Goal: Task Accomplishment & Management: Manage account settings

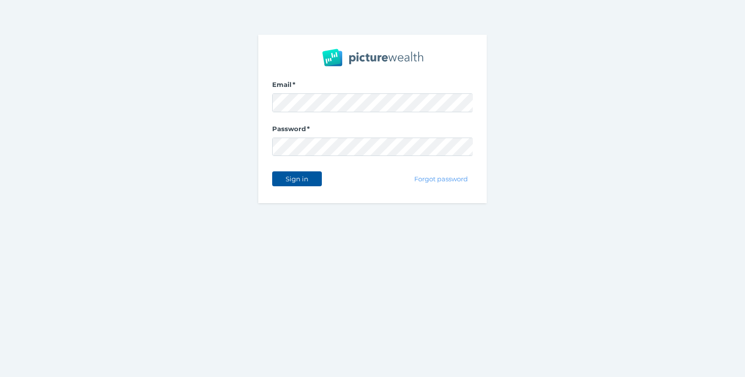
click at [309, 179] on span "Sign in" at bounding box center [296, 179] width 31 height 8
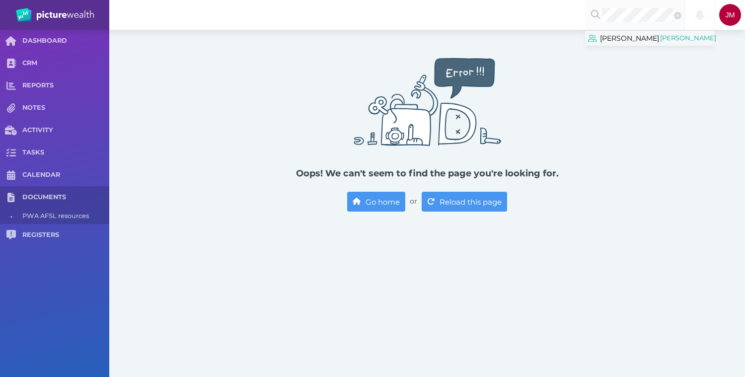
click at [641, 37] on span "[PERSON_NAME]" at bounding box center [629, 38] width 59 height 13
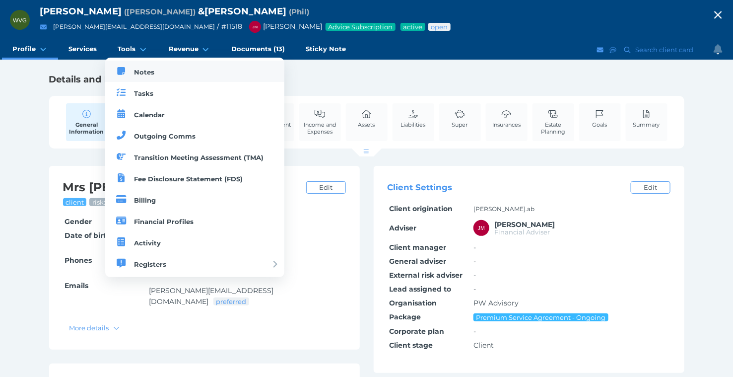
click at [140, 67] on link "Notes" at bounding box center [194, 71] width 179 height 21
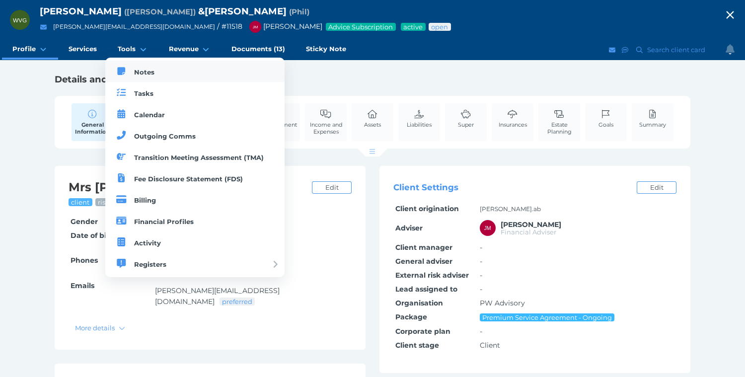
select select "50"
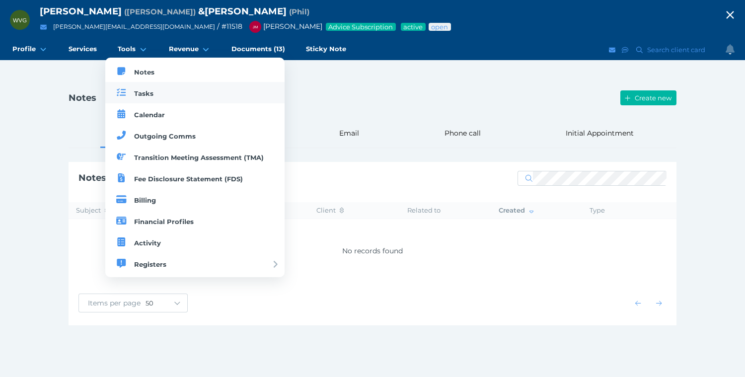
click at [140, 92] on span "Tasks" at bounding box center [143, 93] width 19 height 8
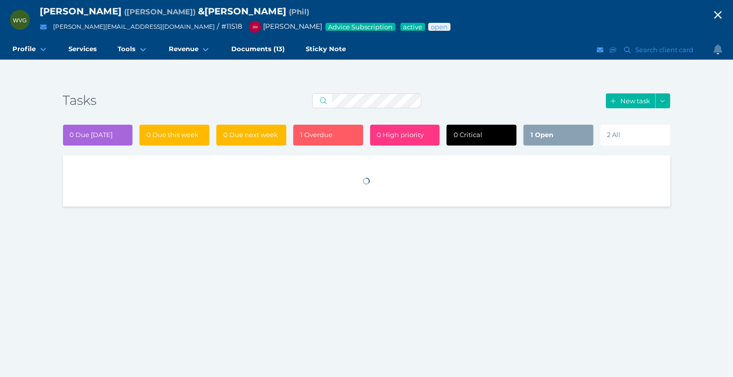
select select "50"
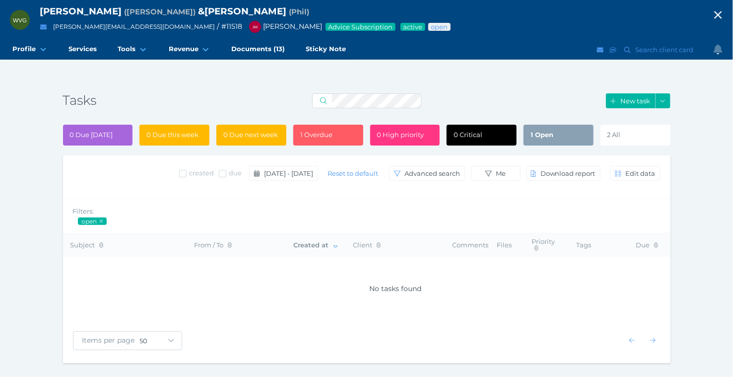
click at [579, 140] on div "1 Open" at bounding box center [559, 135] width 70 height 21
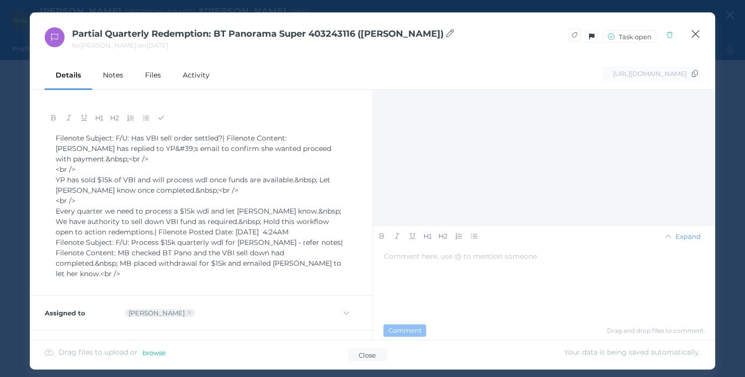
click at [696, 31] on icon "button" at bounding box center [695, 34] width 9 height 12
